Goal: Task Accomplishment & Management: Use online tool/utility

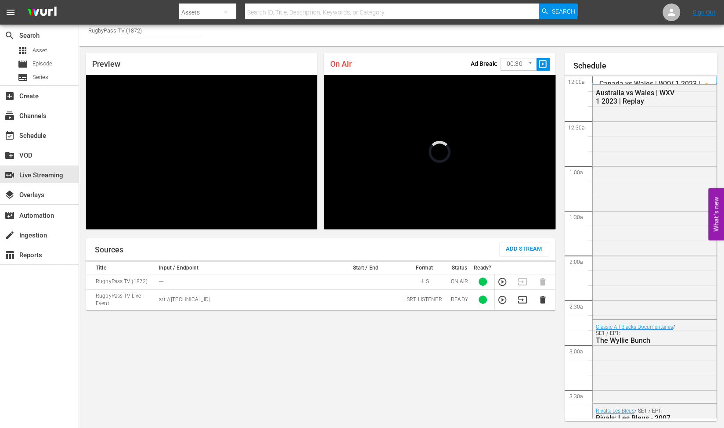
scroll to position [1324, 0]
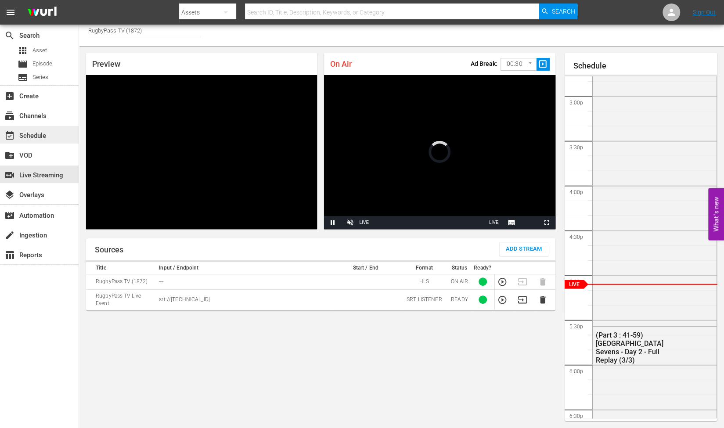
click at [33, 141] on div "event_available Schedule" at bounding box center [39, 135] width 79 height 18
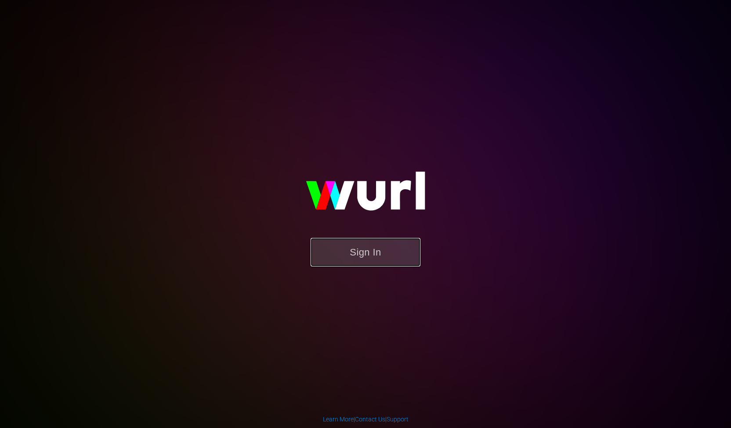
click at [351, 245] on button "Sign In" at bounding box center [365, 252] width 110 height 29
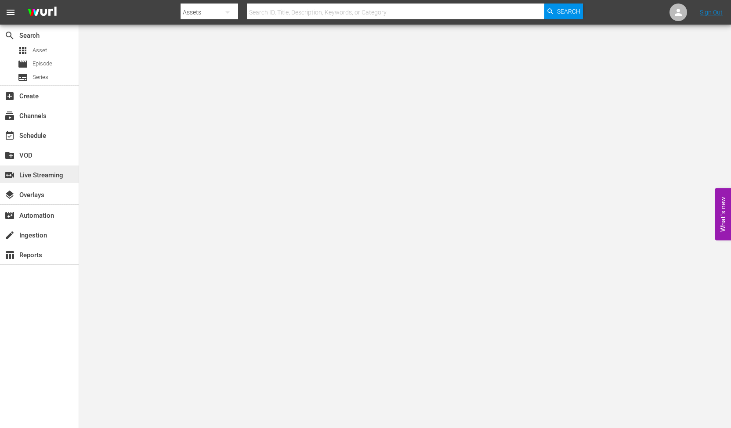
click at [42, 170] on div "switch_video Live Streaming" at bounding box center [24, 174] width 49 height 8
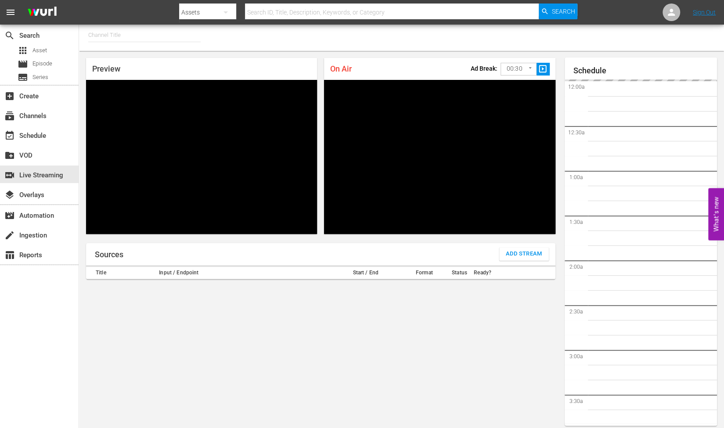
type input "RugbyPass TV (1872)"
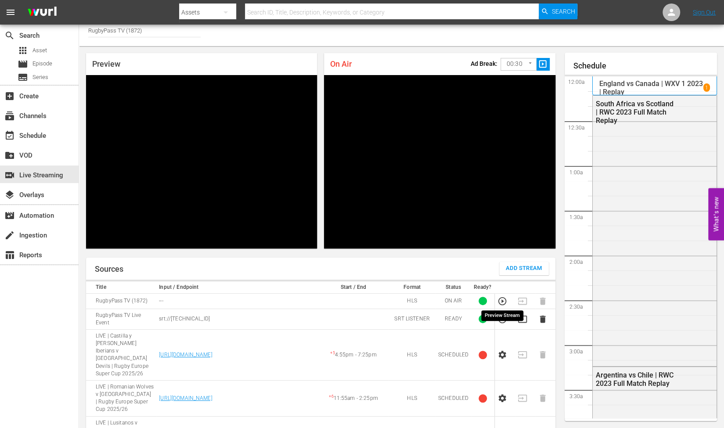
click at [501, 314] on icon "button" at bounding box center [503, 319] width 10 height 10
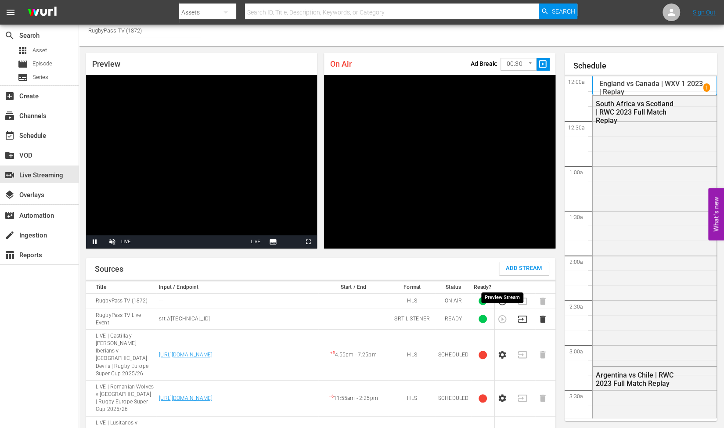
click at [503, 296] on icon "button" at bounding box center [503, 301] width 10 height 10
